Goal: Task Accomplishment & Management: Complete application form

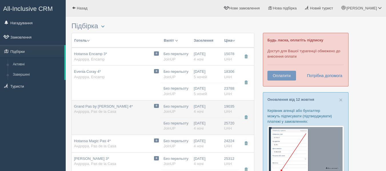
click at [131, 109] on div "Grand Pas by [PERSON_NAME] 4* [GEOGRAPHIC_DATA], Pas de la Casa" at bounding box center [103, 109] width 59 height 11
type input "Grand Pas by [PERSON_NAME] 4*"
type input "[URL][DOMAIN_NAME]"
type textarea "+ loremipsum d Sit-am-co-Adip, e 52 seddoe te incididuntut laboree Doloremagna …"
type input "[GEOGRAPHIC_DATA]"
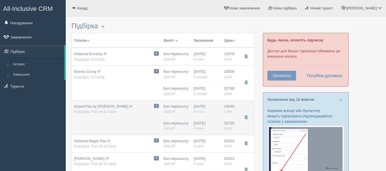
type input "Pas de la Casa"
type input "19035.00"
type input "Double No View / [DATE]"
type input "Завтраки"
type input "[URL][DOMAIN_NAME]"
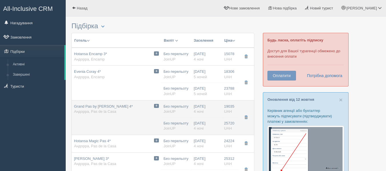
type input "25720.00"
type input "Без перельоту"
type input "4"
type input "Double No View / [DATE]"
type input "Завтрак + ужин"
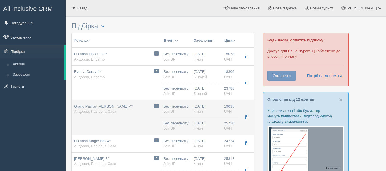
type input "JoinUP"
type input "[URL][DOMAIN_NAME]"
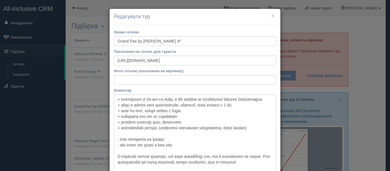
click at [269, 15] on h4 "Редагувати тур" at bounding box center [195, 16] width 162 height 7
click at [271, 17] on button "×" at bounding box center [272, 16] width 3 height 6
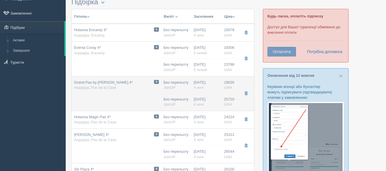
scroll to position [24, 0]
click at [110, 84] on span "Grand Pas by [PERSON_NAME] 4*" at bounding box center [103, 82] width 59 height 4
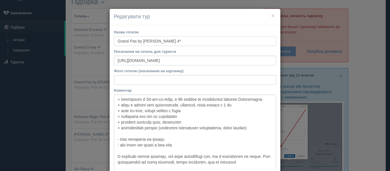
drag, startPoint x: 191, startPoint y: 37, endPoint x: 60, endPoint y: 45, distance: 130.9
click at [60, 45] on div "× Редагувати тур Назва готелю [GEOGRAPHIC_DATA] by [PERSON_NAME] 4* Посилання н…" at bounding box center [195, 85] width 390 height 171
drag, startPoint x: 220, startPoint y: 61, endPoint x: 47, endPoint y: 66, distance: 173.3
click at [47, 66] on div "× Редагувати тур Назва готелю [GEOGRAPHIC_DATA] by [PERSON_NAME] 4* Посилання н…" at bounding box center [195, 85] width 390 height 171
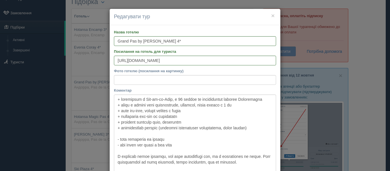
click at [273, 15] on h4 "Редагувати тур" at bounding box center [195, 16] width 162 height 7
click at [271, 15] on button "×" at bounding box center [272, 16] width 3 height 6
